Goal: Information Seeking & Learning: Learn about a topic

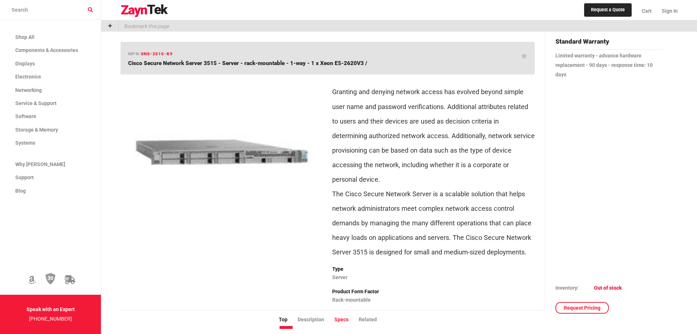
click at [342, 320] on li "Specs" at bounding box center [346, 320] width 24 height 8
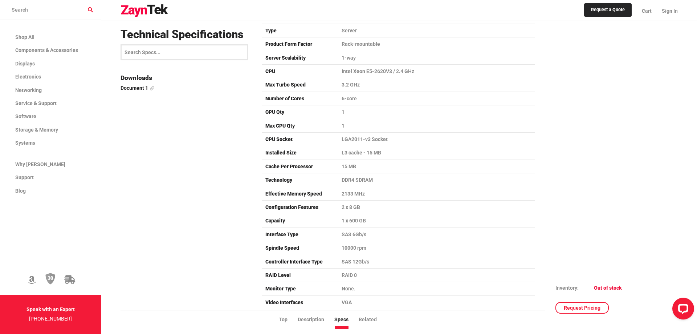
scroll to position [730, 0]
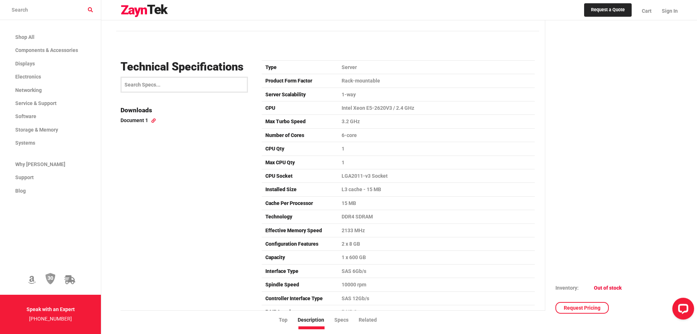
click at [133, 121] on link "Document 1" at bounding box center [187, 120] width 132 height 8
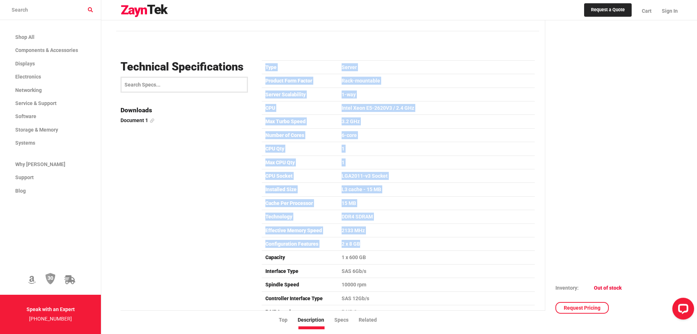
drag, startPoint x: 267, startPoint y: 68, endPoint x: 376, endPoint y: 245, distance: 208.0
click at [348, 321] on li "Specs" at bounding box center [346, 320] width 24 height 8
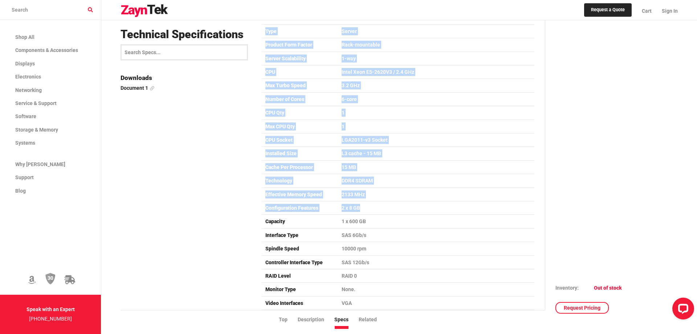
scroll to position [767, 0]
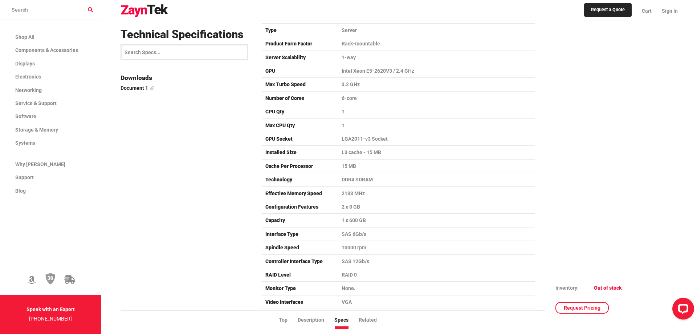
drag, startPoint x: 244, startPoint y: 124, endPoint x: 244, endPoint y: 120, distance: 4.4
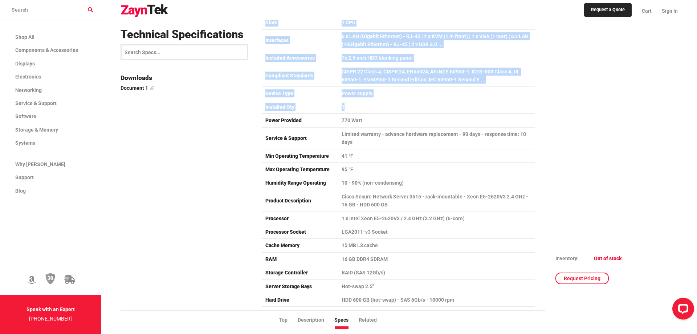
scroll to position [1211, 0]
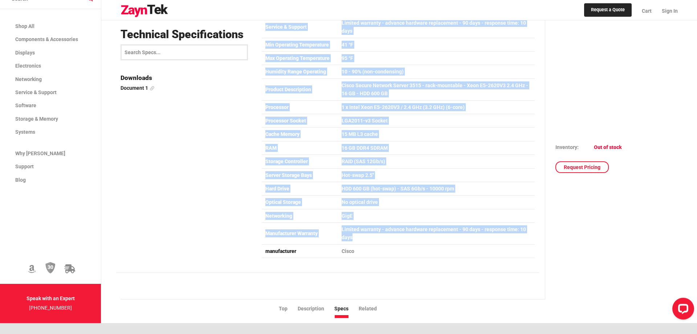
drag, startPoint x: 265, startPoint y: 32, endPoint x: 355, endPoint y: 237, distance: 224.2
copy table "Lore Ipsumd Sitamet Cons Adipis Elit-seddoeius Tempor Incididuntu 2-lab ETD Mag…"
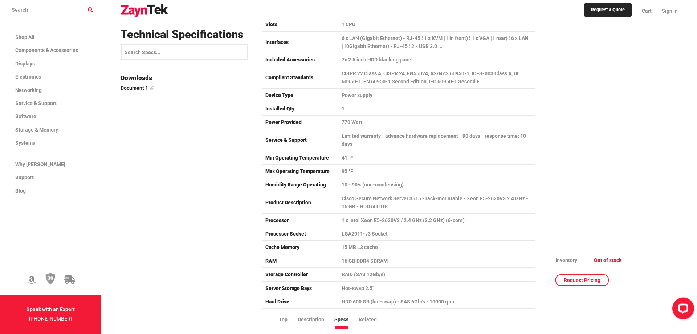
scroll to position [1100, 0]
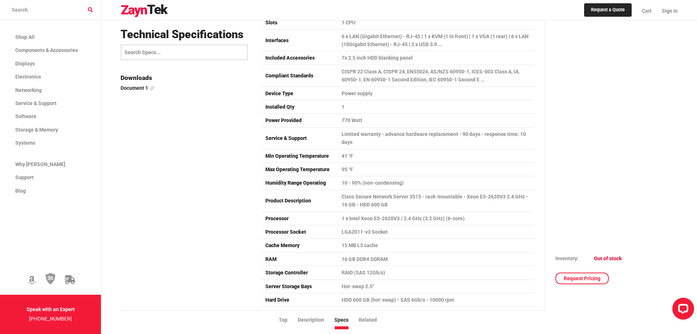
click at [240, 133] on div "Technical Specifications Downloads Document 1" at bounding box center [186, 30] width 141 height 688
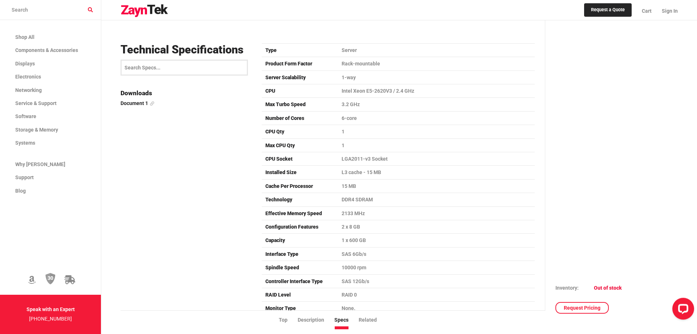
scroll to position [730, 0]
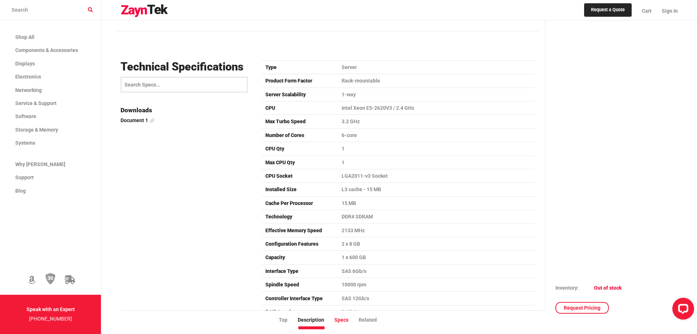
click at [349, 318] on li "Specs" at bounding box center [346, 320] width 24 height 8
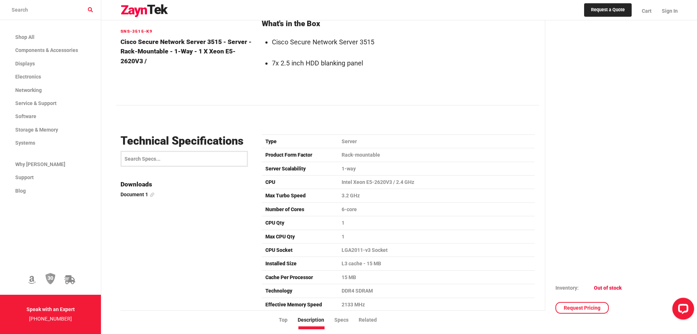
scroll to position [915, 0]
